Goal: Transaction & Acquisition: Purchase product/service

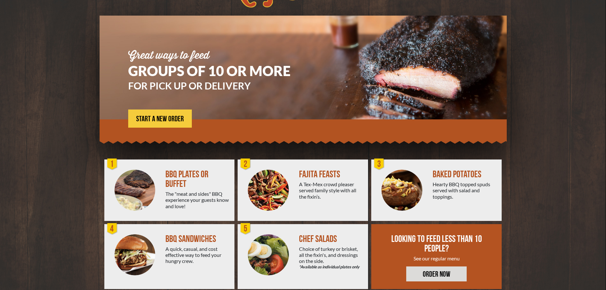
scroll to position [45, 0]
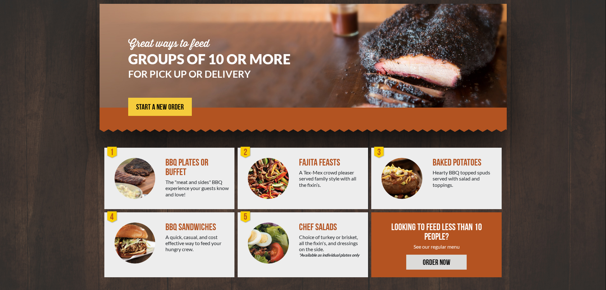
click at [290, 169] on div at bounding box center [268, 178] width 61 height 61
click at [269, 169] on img at bounding box center [268, 178] width 41 height 41
click at [250, 152] on div "2" at bounding box center [245, 152] width 13 height 13
click at [249, 156] on div "2" at bounding box center [245, 152] width 13 height 13
click at [177, 106] on span "START A NEW ORDER" at bounding box center [160, 107] width 48 height 8
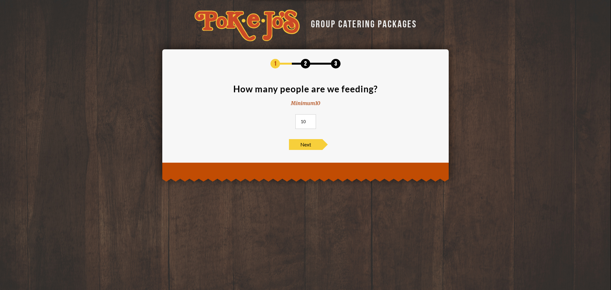
drag, startPoint x: 303, startPoint y: 121, endPoint x: 294, endPoint y: 122, distance: 8.4
click at [294, 122] on section "How many people are we feeding? Minimum 10 10" at bounding box center [305, 108] width 267 height 48
type input "40"
click at [297, 142] on span "Next" at bounding box center [305, 144] width 33 height 11
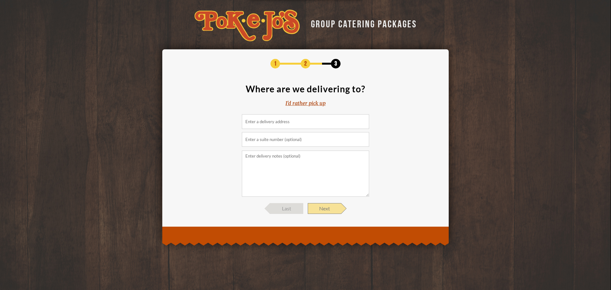
click at [329, 205] on span "Next" at bounding box center [324, 208] width 33 height 11
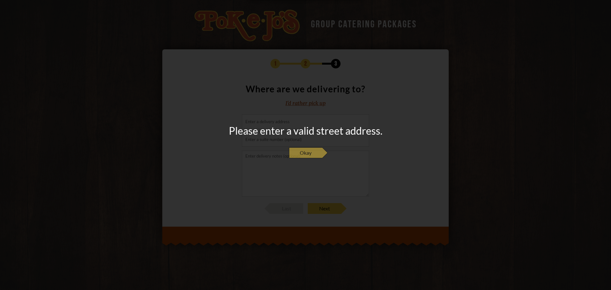
click at [309, 156] on span "Okay" at bounding box center [305, 152] width 33 height 11
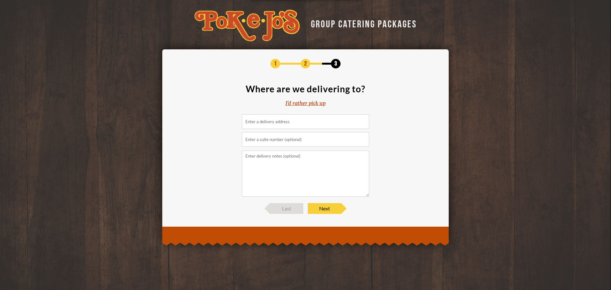
click at [293, 101] on div "I'd rather pick up" at bounding box center [305, 103] width 40 height 7
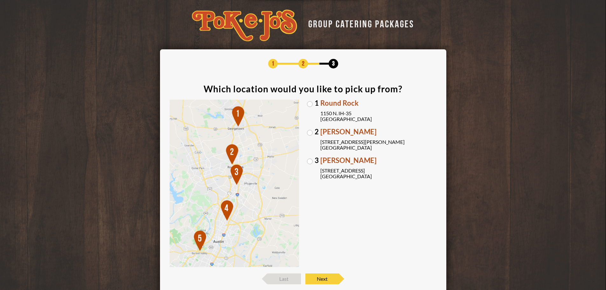
click at [315, 158] on span "3" at bounding box center [317, 160] width 4 height 7
click at [0, 0] on input "3 [PERSON_NAME] [STREET_ADDRESS]" at bounding box center [0, 0] width 0 height 0
click at [312, 160] on label "3 [PERSON_NAME] [STREET_ADDRESS]" at bounding box center [372, 168] width 130 height 22
click at [0, 0] on input "3 [PERSON_NAME] [STREET_ADDRESS]" at bounding box center [0, 0] width 0 height 0
click at [320, 280] on span "Next" at bounding box center [321, 278] width 33 height 11
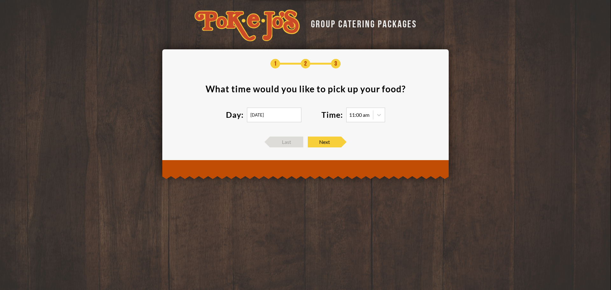
click at [266, 114] on input "[DATE]" at bounding box center [274, 114] width 54 height 15
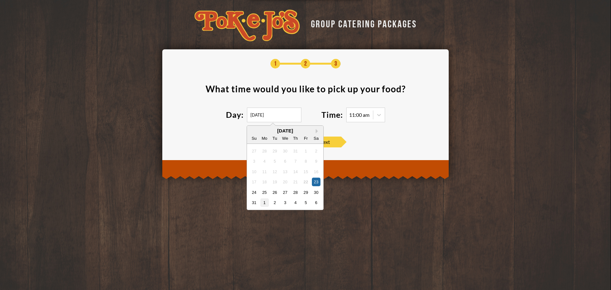
click at [260, 202] on div "1" at bounding box center [264, 202] width 9 height 9
type input "[DATE]"
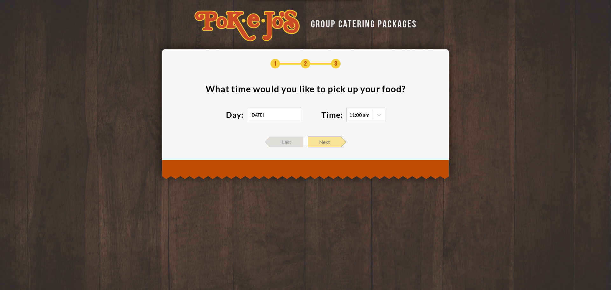
click at [325, 141] on span "Next" at bounding box center [324, 141] width 33 height 11
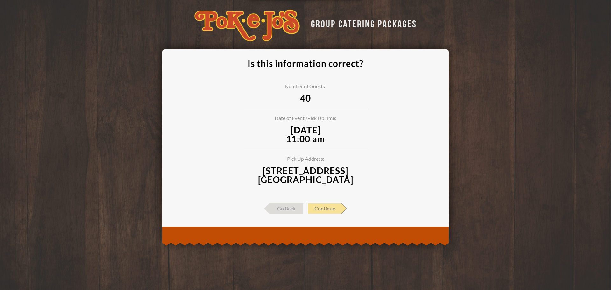
click at [325, 209] on span "Continue" at bounding box center [325, 208] width 34 height 11
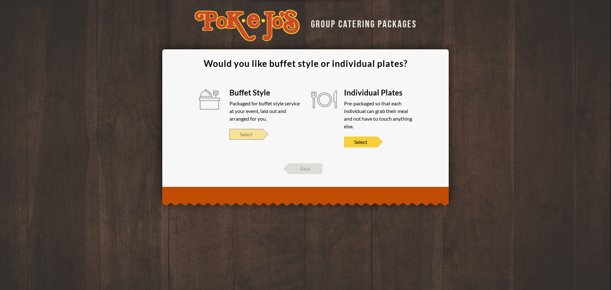
click at [242, 135] on span "Select" at bounding box center [245, 134] width 33 height 11
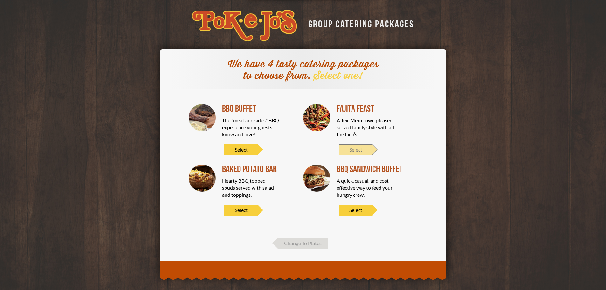
click at [361, 148] on span "Select" at bounding box center [355, 149] width 33 height 11
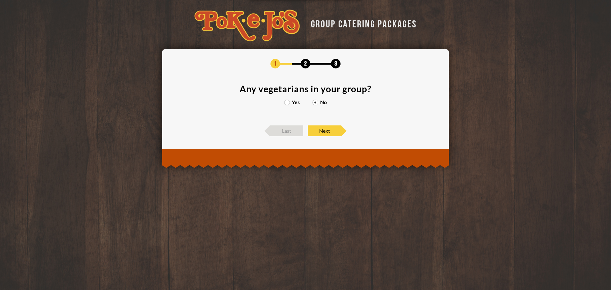
click at [289, 100] on label "Yes" at bounding box center [292, 102] width 16 height 5
click at [0, 0] on input "Yes" at bounding box center [0, 0] width 0 height 0
